Goal: Check status: Check status

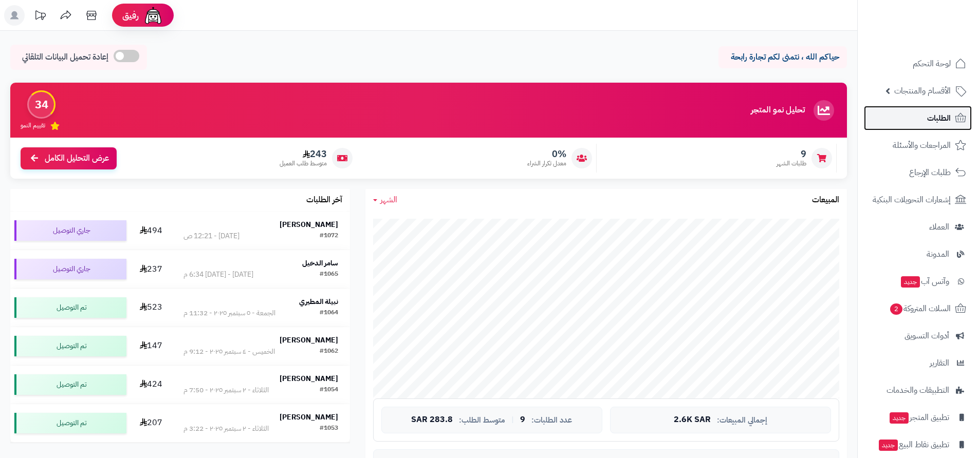
click at [936, 121] on span "الطلبات" at bounding box center [939, 118] width 24 height 14
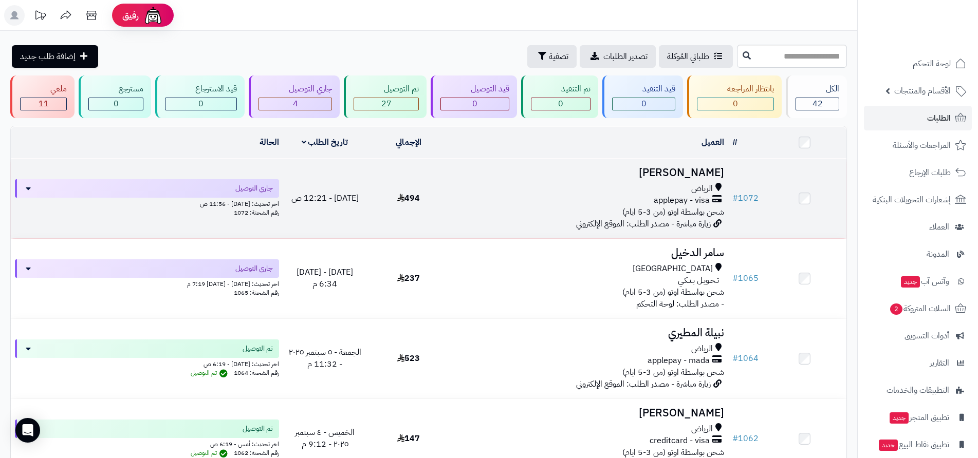
click at [494, 212] on div "الرياض applepay - visa شحن بواسطة اوتو (من 3-5 ايام)" at bounding box center [589, 200] width 270 height 35
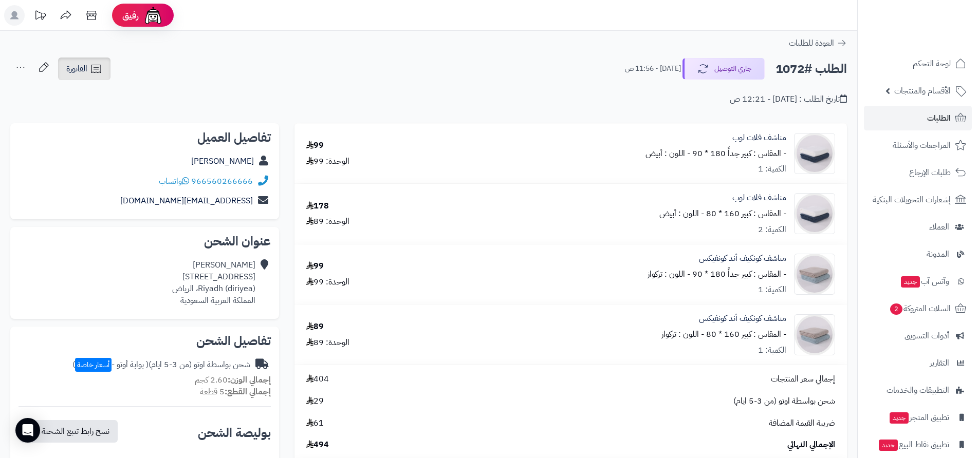
click at [94, 71] on icon at bounding box center [96, 69] width 12 height 12
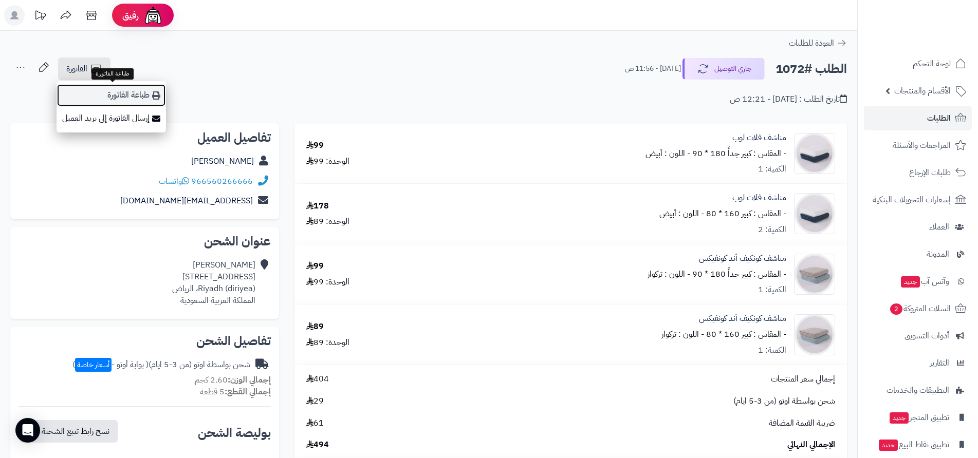
click at [127, 91] on link "طباعة الفاتورة" at bounding box center [111, 95] width 109 height 23
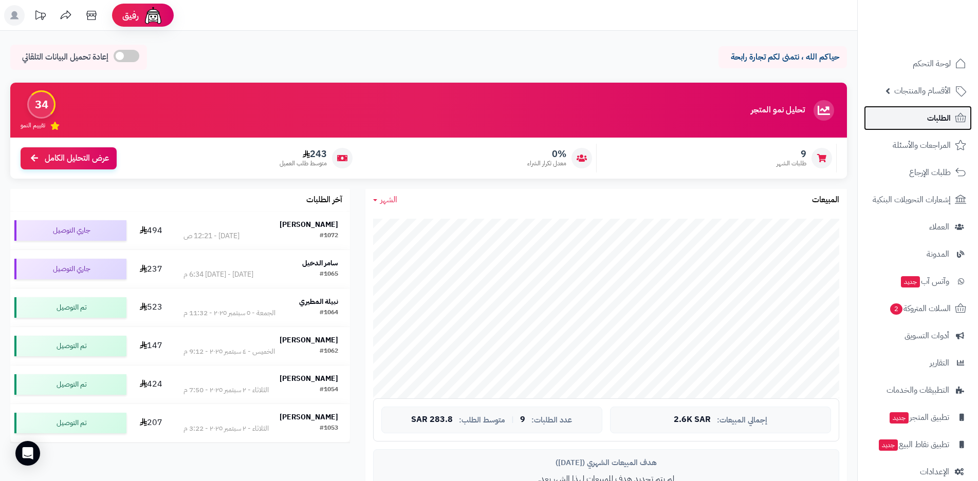
click at [938, 117] on span "الطلبات" at bounding box center [939, 118] width 24 height 14
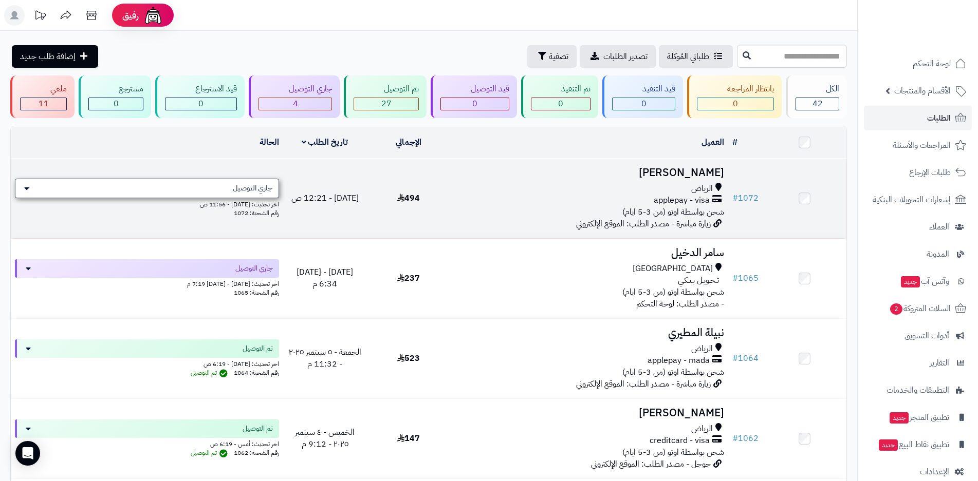
click at [201, 189] on div "جاري التوصيل" at bounding box center [147, 189] width 264 height 20
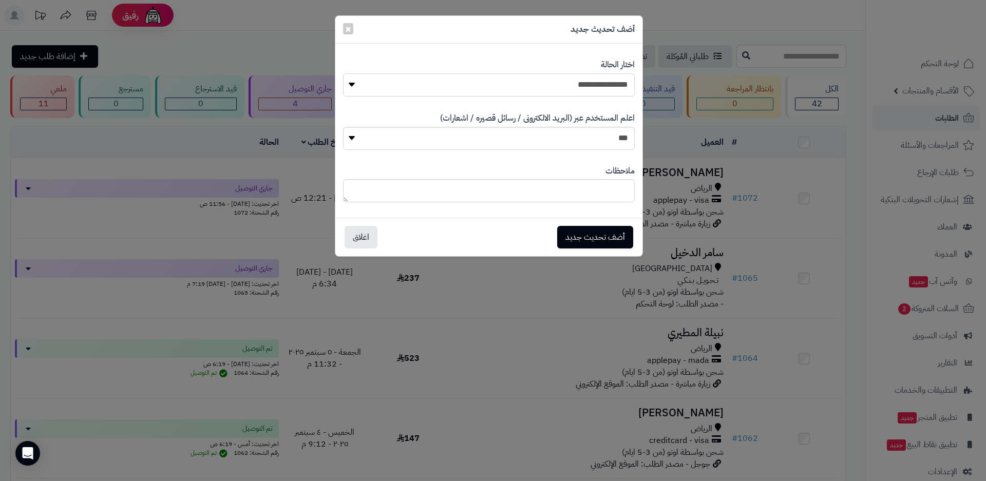
click at [353, 84] on select "**********" at bounding box center [489, 84] width 292 height 23
select select "**"
click at [343, 73] on select "**********" at bounding box center [489, 84] width 292 height 23
click at [601, 238] on button "أضف تحديث جديد" at bounding box center [595, 237] width 76 height 23
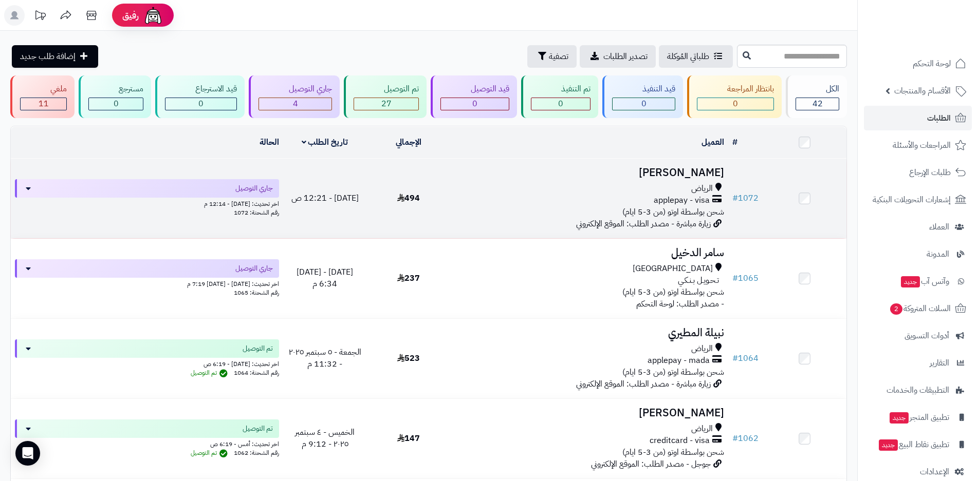
click at [506, 212] on div "الرياض applepay - visa شحن بواسطة اوتو (من 3-5 ايام)" at bounding box center [589, 200] width 270 height 35
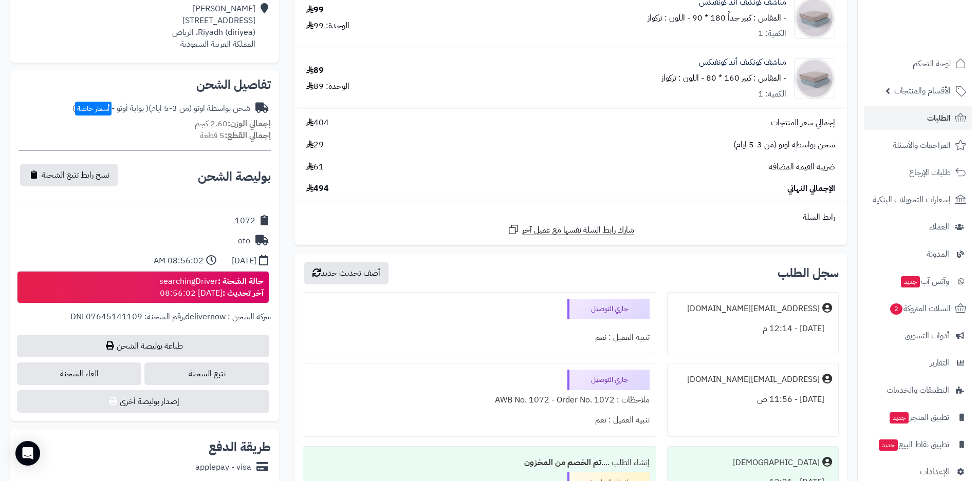
scroll to position [257, 0]
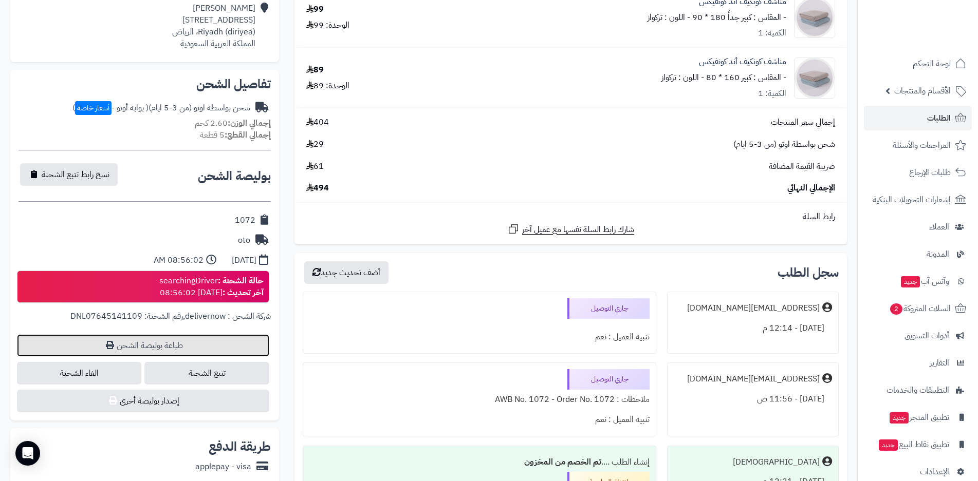
click at [172, 348] on link "طباعة بوليصة الشحن" at bounding box center [143, 345] width 252 height 23
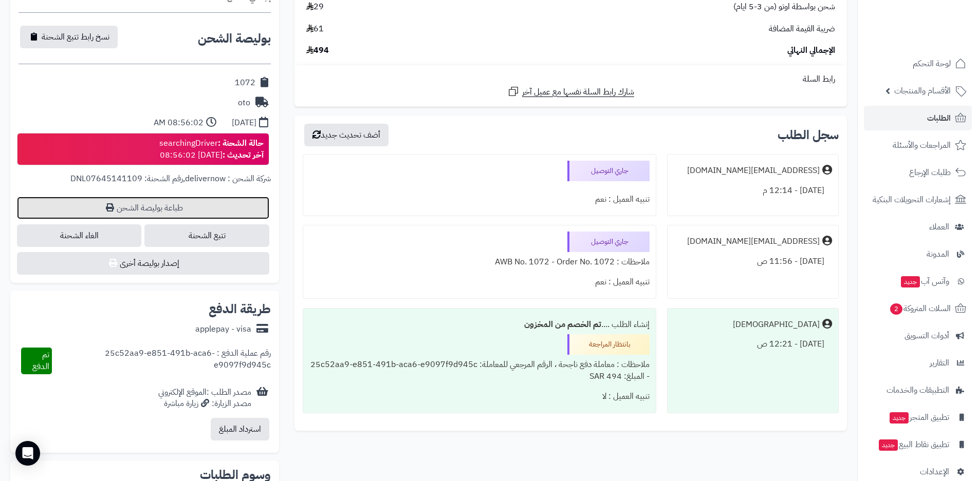
scroll to position [411, 0]
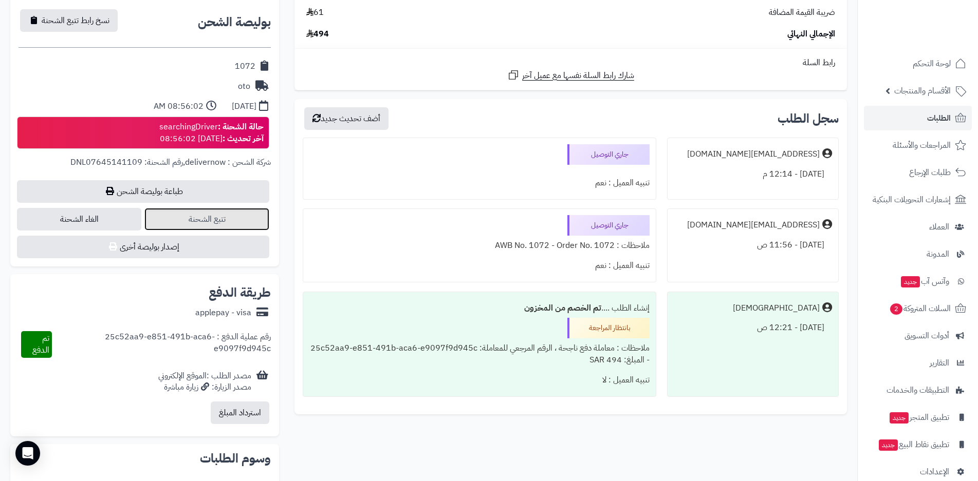
click at [204, 217] on link "تتبع الشحنة" at bounding box center [206, 219] width 124 height 23
click at [946, 120] on span "الطلبات" at bounding box center [939, 118] width 24 height 14
